Goal: Task Accomplishment & Management: Manage account settings

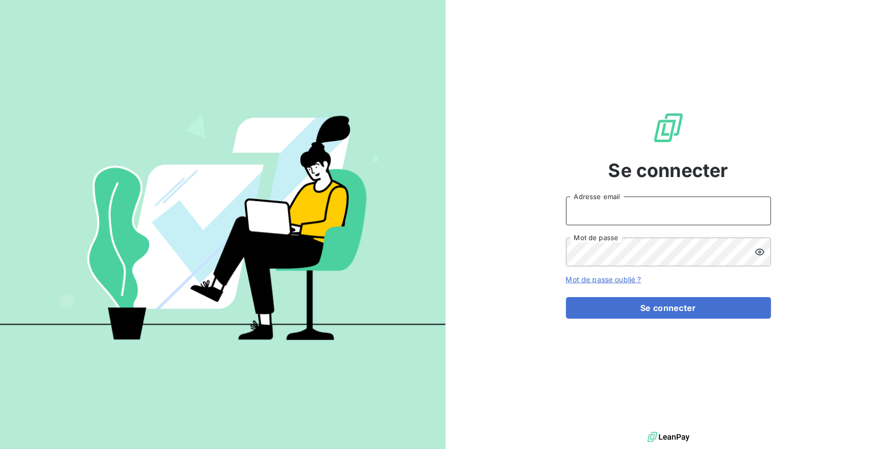
click at [605, 214] on input "Adresse email" at bounding box center [668, 210] width 205 height 29
type input "m.ramanich@equippro.mq"
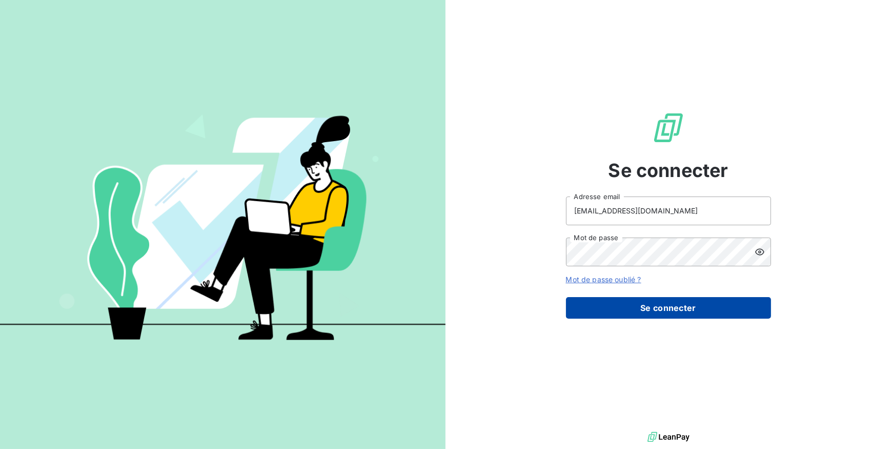
click at [636, 304] on button "Se connecter" at bounding box center [668, 308] width 205 height 22
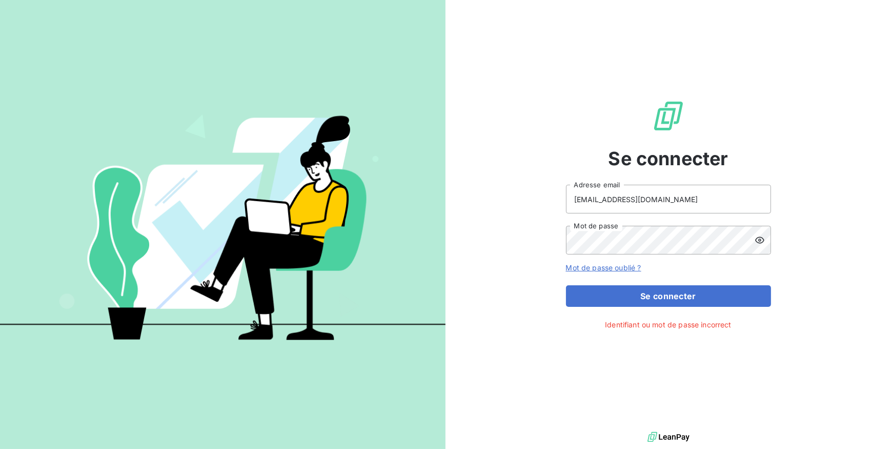
click at [760, 241] on icon at bounding box center [759, 240] width 9 height 7
click at [536, 225] on div "Se connecter m.ramanich@equippro.mq Adresse email Mot de passe Mot de passe oub…" at bounding box center [669, 214] width 446 height 429
click at [667, 294] on button "Se connecter" at bounding box center [668, 296] width 205 height 22
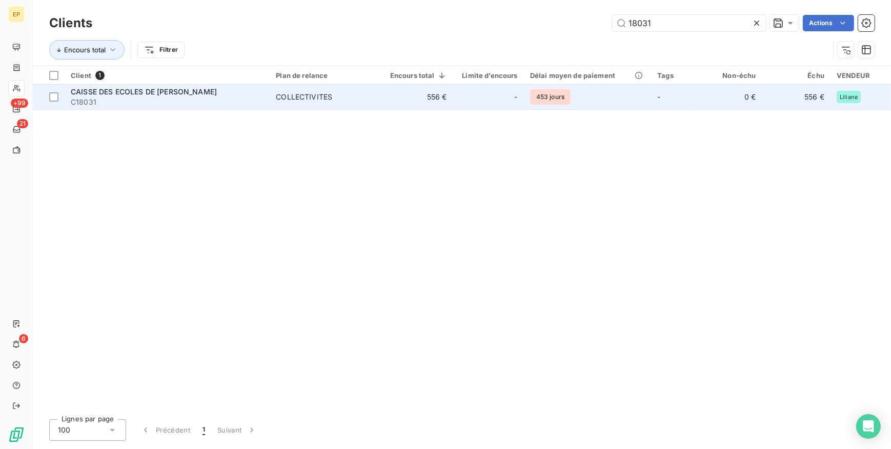
type input "18031"
click at [399, 97] on td "556 €" at bounding box center [417, 97] width 72 height 25
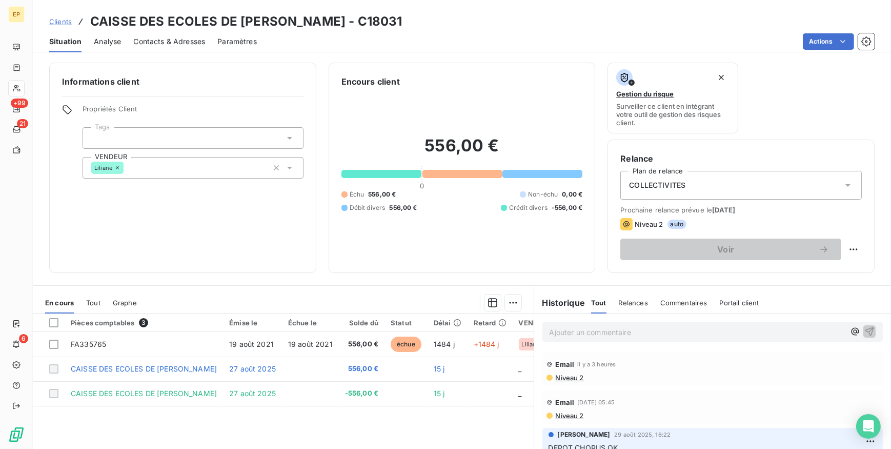
click at [155, 41] on span "Contacts & Adresses" at bounding box center [169, 41] width 72 height 10
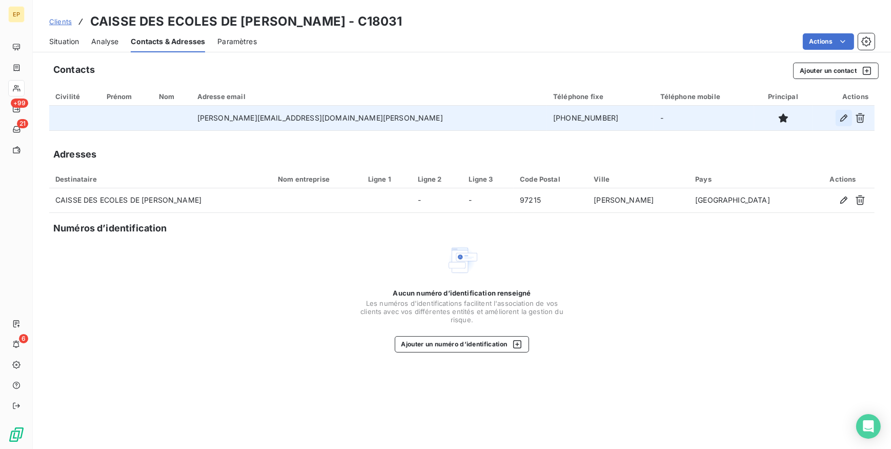
click at [844, 117] on icon "button" at bounding box center [844, 118] width 10 height 10
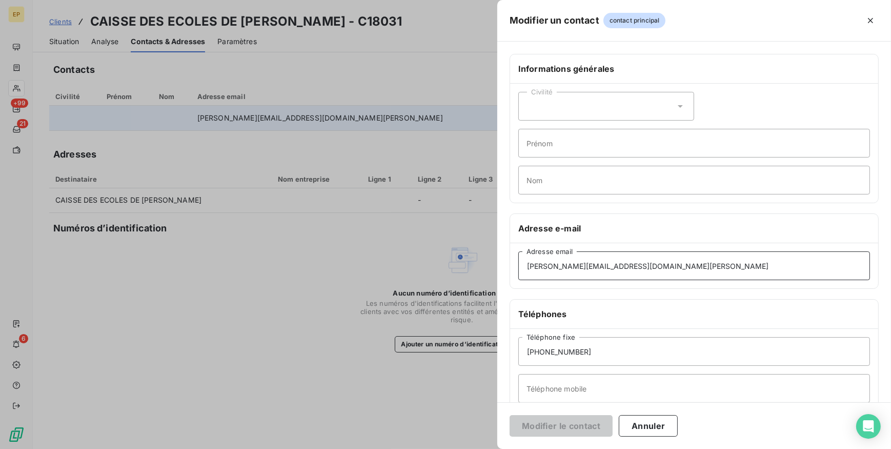
drag, startPoint x: 684, startPoint y: 266, endPoint x: 504, endPoint y: 278, distance: 180.4
click at [504, 278] on div "Informations générales Civilité Prénom Nom Adresse e-mail marguerite.pulvar@mai…" at bounding box center [695, 281] width 394 height 455
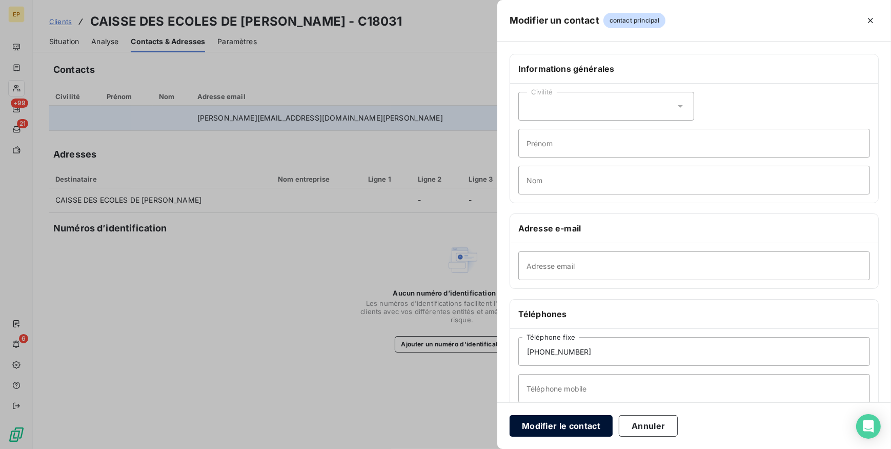
click at [556, 421] on button "Modifier le contact" at bounding box center [561, 426] width 103 height 22
